Goal: Information Seeking & Learning: Check status

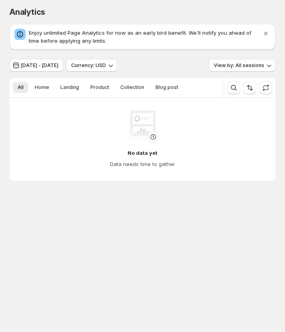
click at [194, 251] on body "Analytics. This page is ready Analytics Enjoy unlimited Page Analytics for now …" at bounding box center [142, 166] width 285 height 332
